Goal: Information Seeking & Learning: Find specific fact

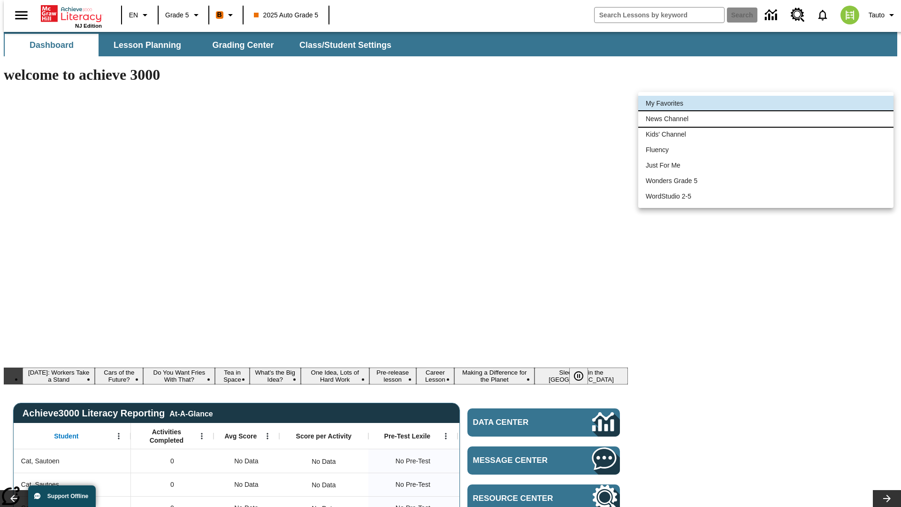
click at [766, 119] on li "News Channel" at bounding box center [765, 118] width 255 height 15
type input "120"
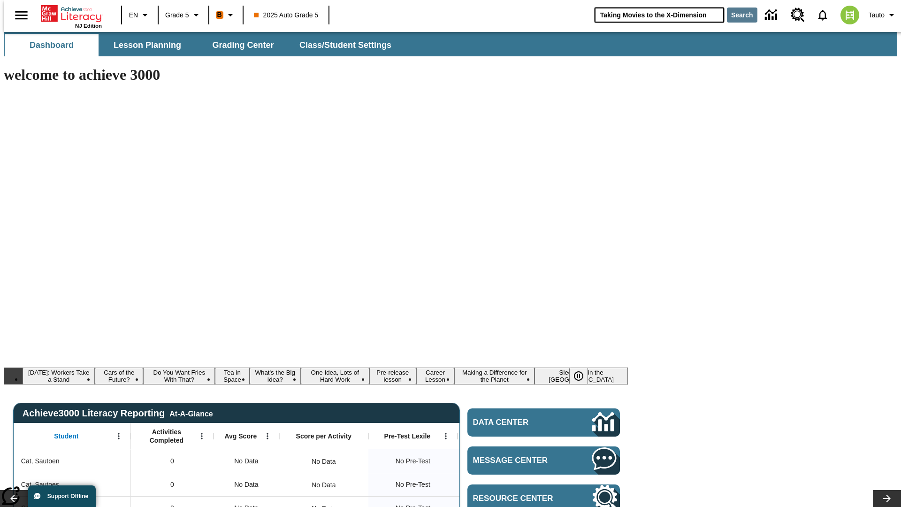
type input "Taking Movies to the X-Dimension"
click at [736, 15] on button "Search" at bounding box center [742, 15] width 30 height 15
